Goal: Task Accomplishment & Management: Use online tool/utility

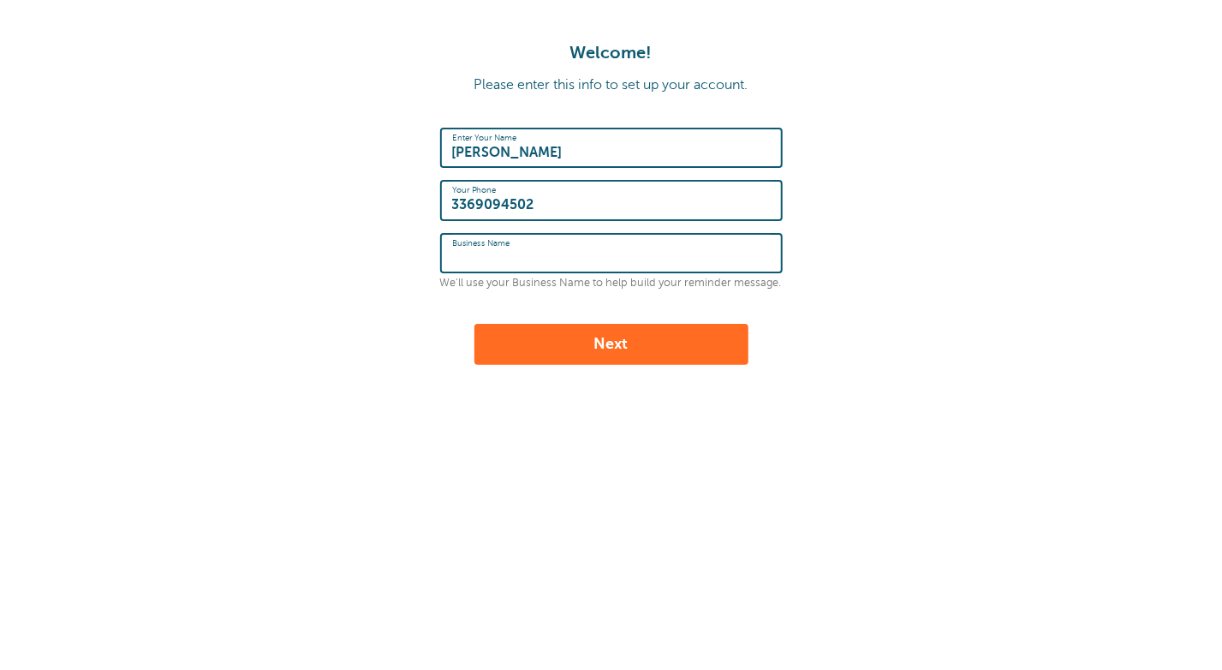
click at [693, 255] on input "Business Name" at bounding box center [611, 253] width 319 height 37
type input "Anita Ogle & Associates LLC"
click at [634, 343] on button "Next" at bounding box center [612, 344] width 274 height 41
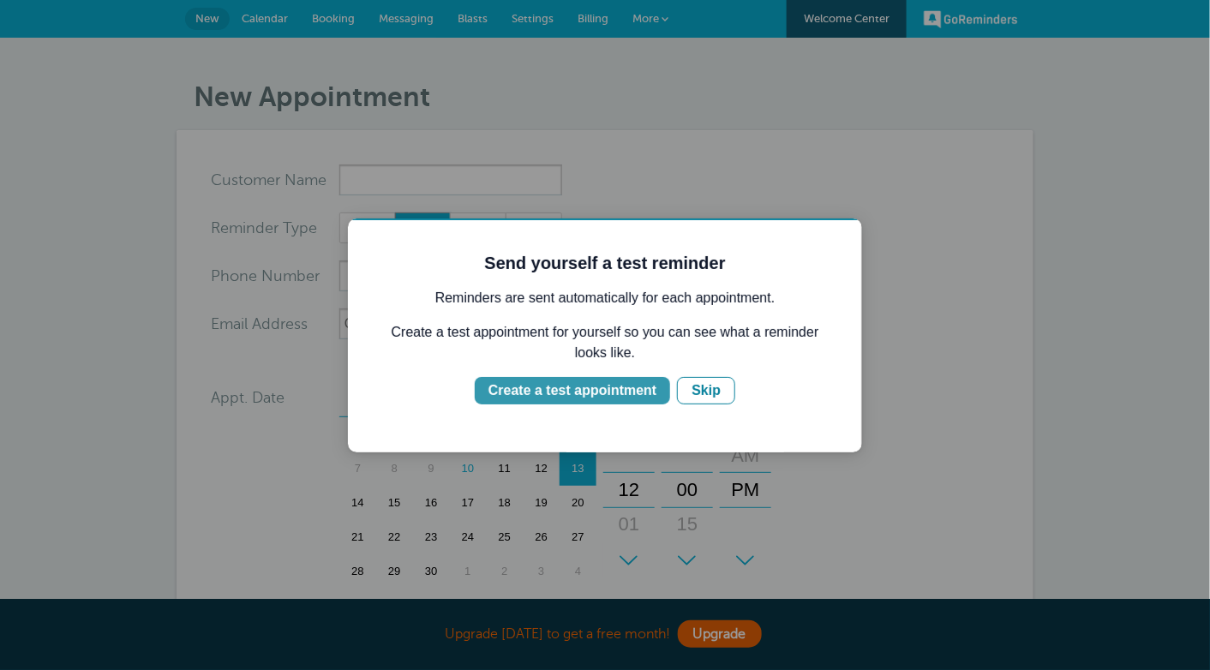
click at [607, 390] on div "Create a test appointment" at bounding box center [571, 389] width 168 height 21
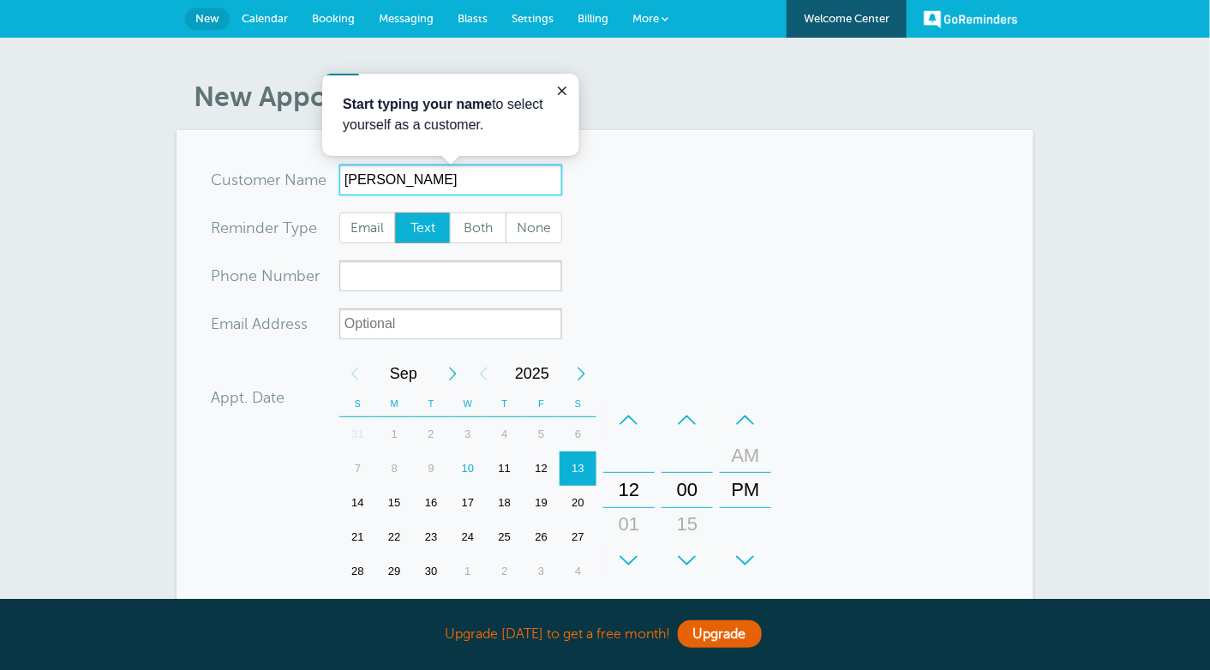
type input "[PERSON_NAME]"
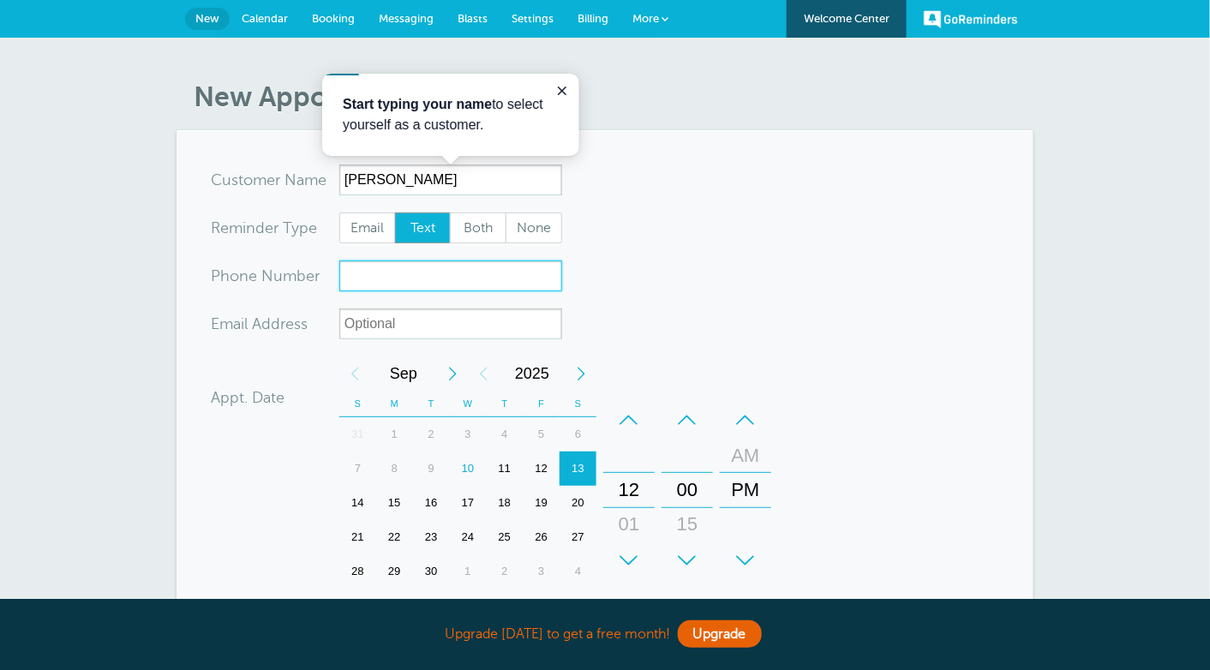
click at [462, 277] on input "xxx-no-autofill" at bounding box center [450, 275] width 223 height 31
type input "[PHONE_NUMBER]"
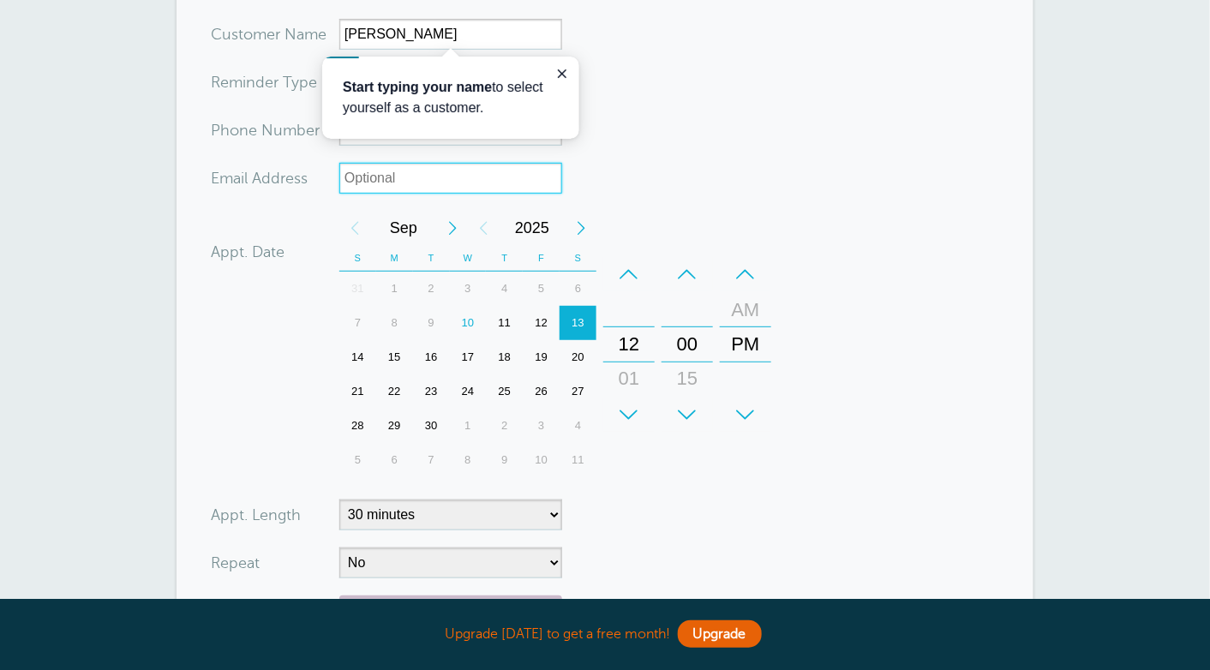
scroll to position [147, 0]
click at [541, 320] on div "12" at bounding box center [541, 321] width 37 height 34
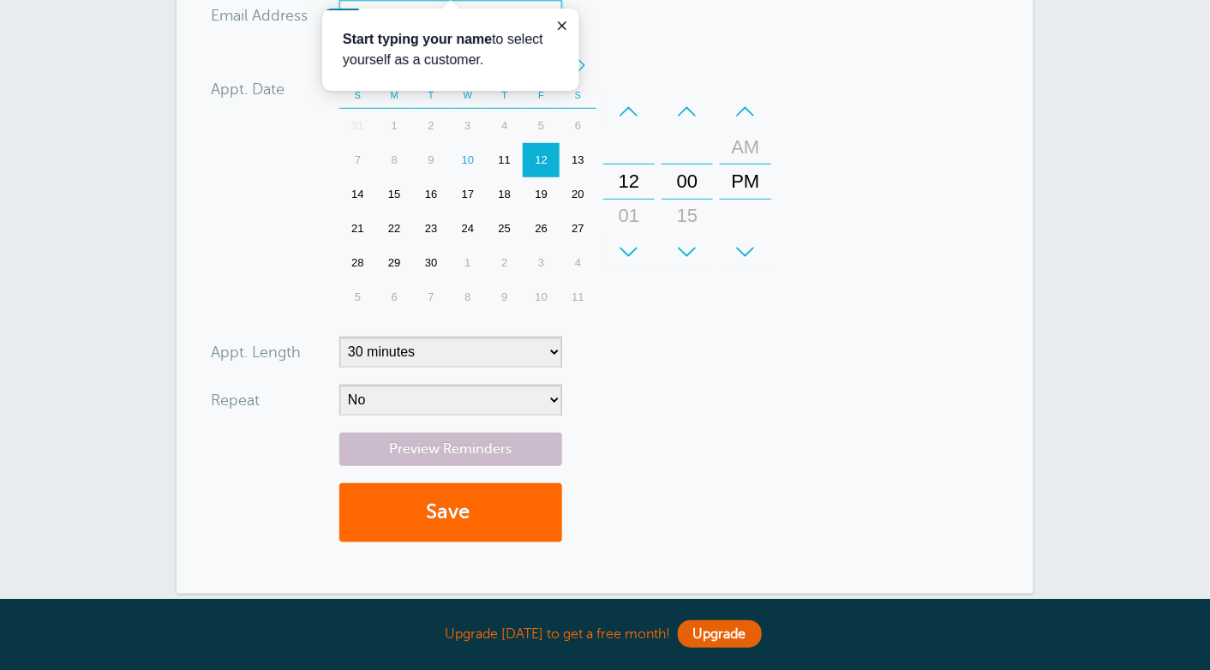
scroll to position [309, 0]
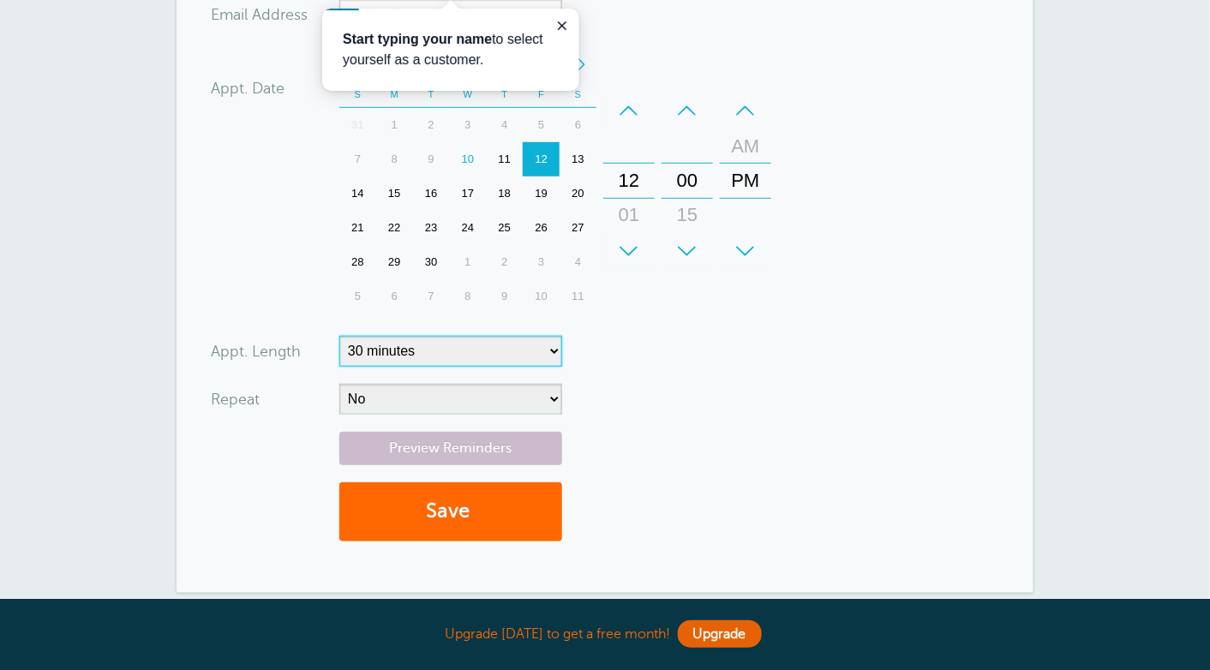
click at [401, 346] on select "5 minutes 10 minutes 15 minutes 20 minutes 25 minutes 30 minutes 35 minutes 40 …" at bounding box center [450, 351] width 223 height 31
select select "60"
click at [339, 336] on select "5 minutes 10 minutes 15 minutes 20 minutes 25 minutes 30 minutes 35 minutes 40 …" at bounding box center [450, 351] width 223 height 31
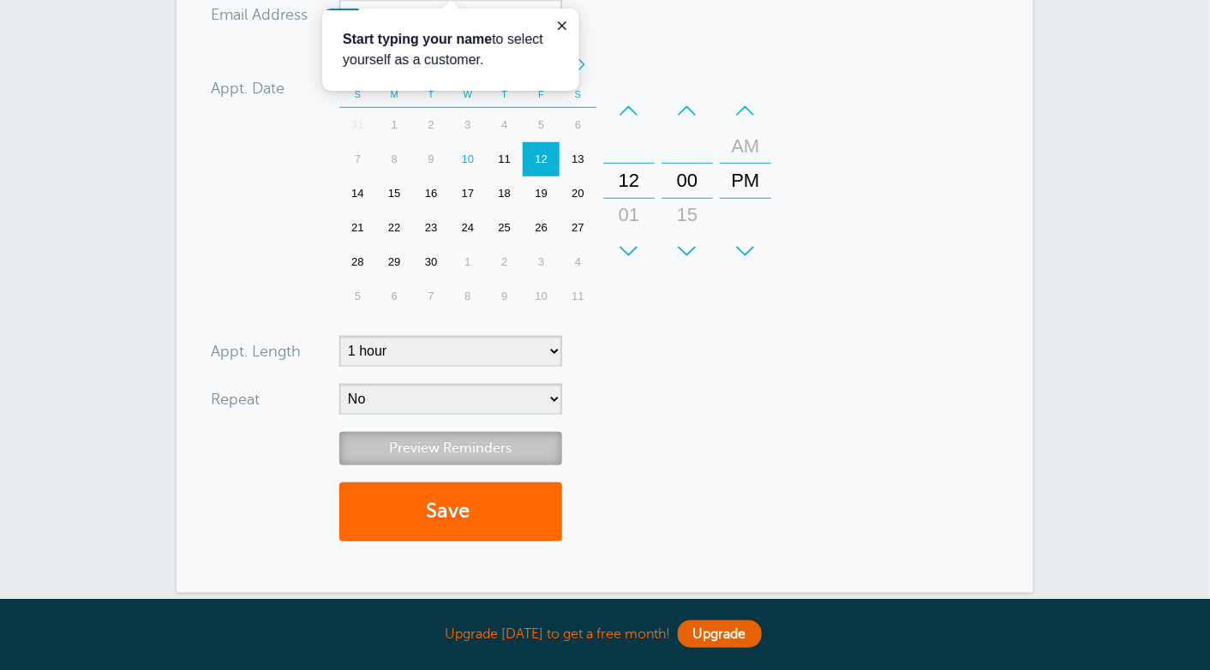
click at [386, 446] on link "Preview Reminders" at bounding box center [450, 448] width 223 height 33
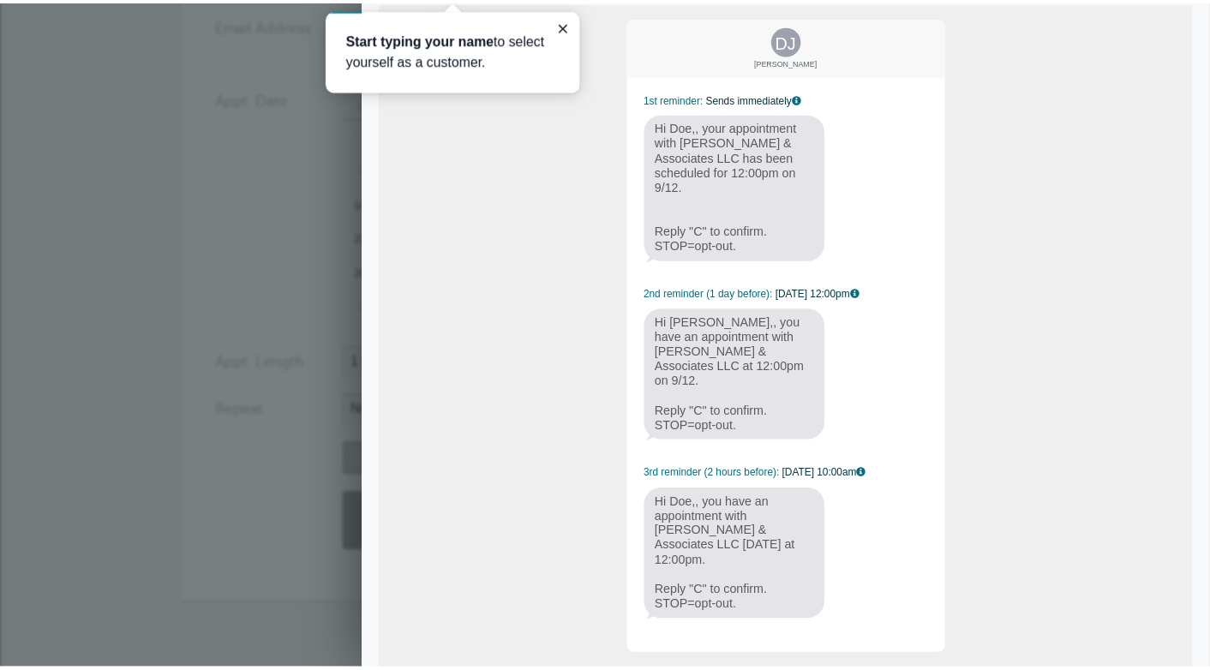
scroll to position [149, 0]
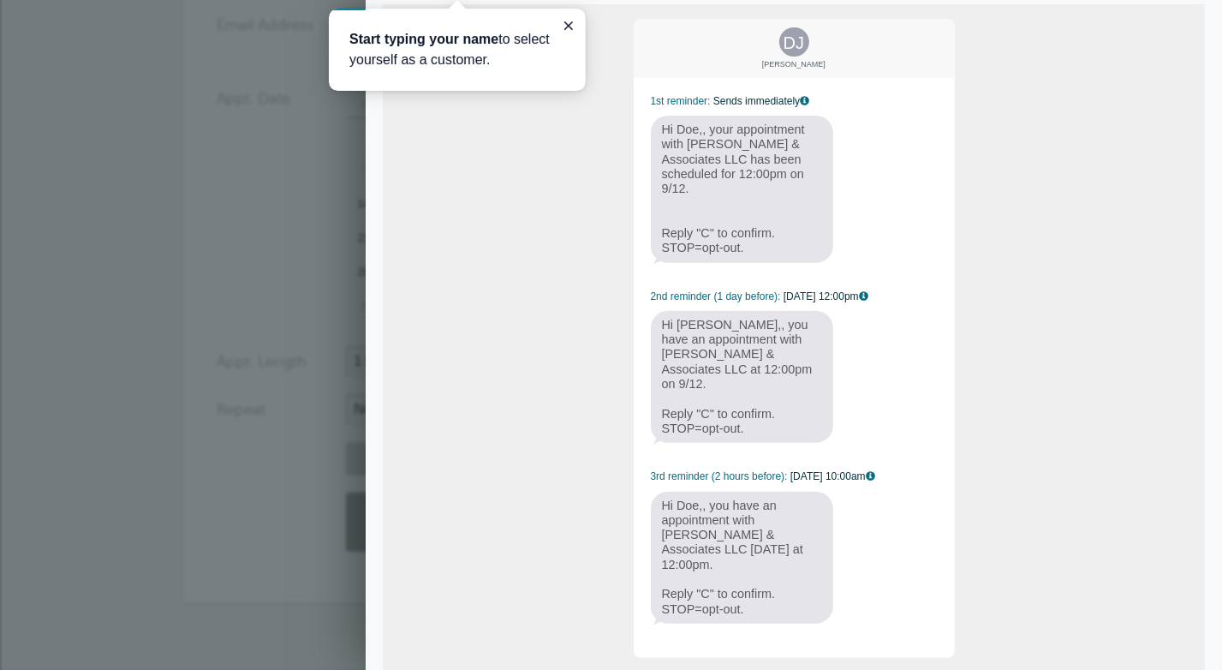
click at [173, 205] on div "New Appointment You are creating a new customer. To use an existing customer se…" at bounding box center [611, 206] width 1222 height 934
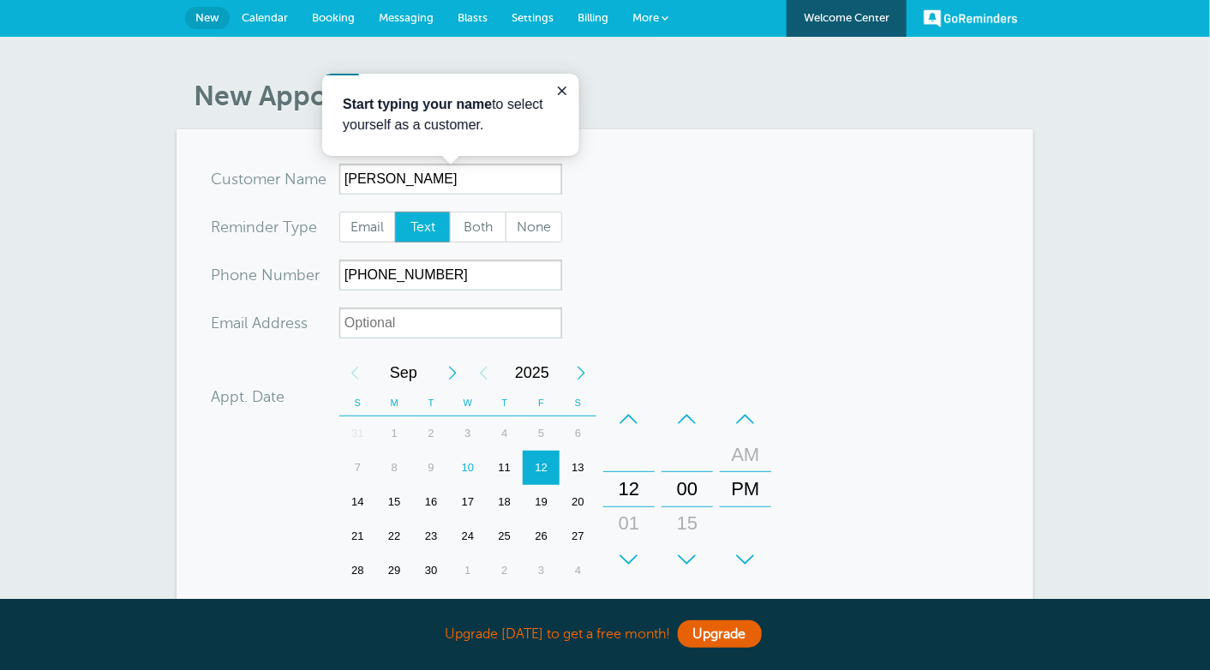
scroll to position [0, 0]
